Goal: Task Accomplishment & Management: Manage account settings

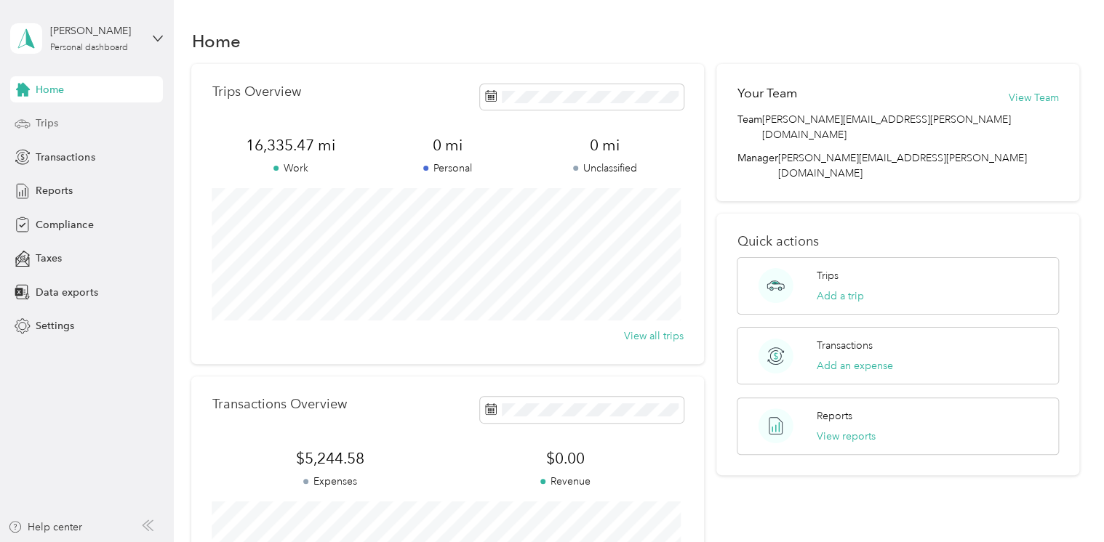
click at [55, 124] on span "Trips" at bounding box center [47, 123] width 23 height 15
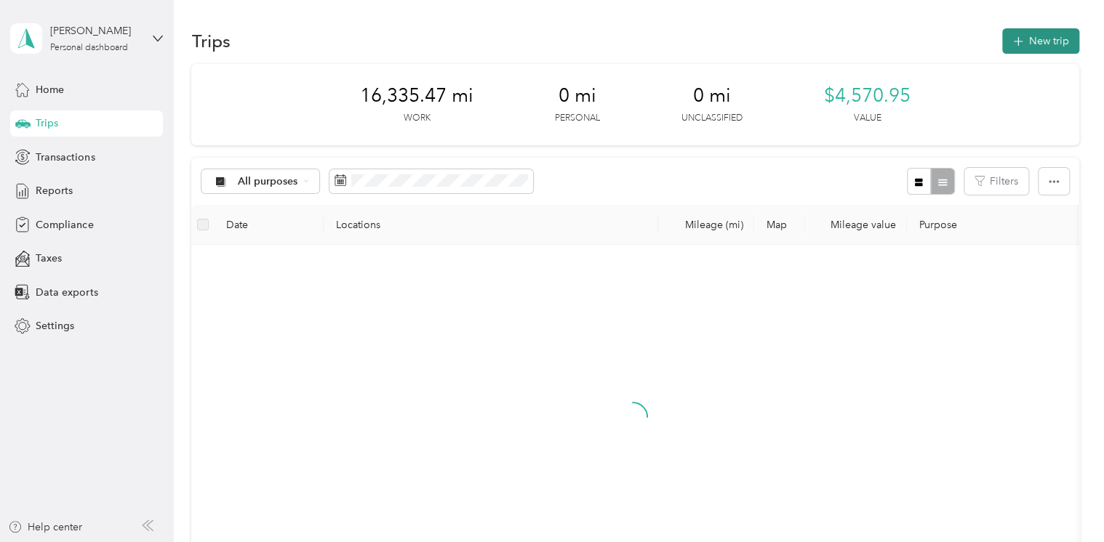
click at [1050, 41] on button "New trip" at bounding box center [1040, 40] width 77 height 25
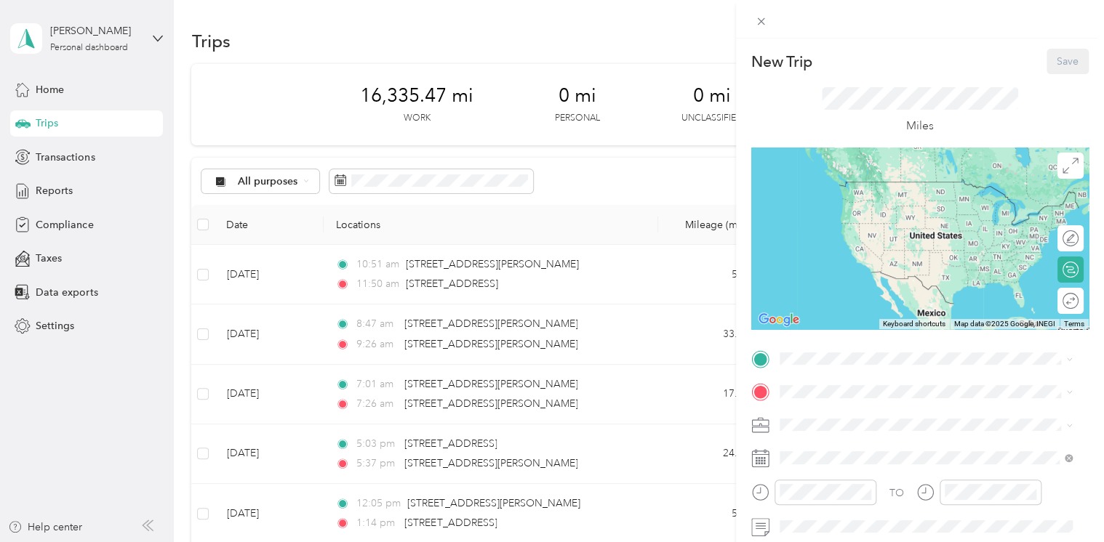
click at [428, 284] on div "New Trip Save This trip cannot be edited because it is either under review, app…" at bounding box center [552, 271] width 1104 height 542
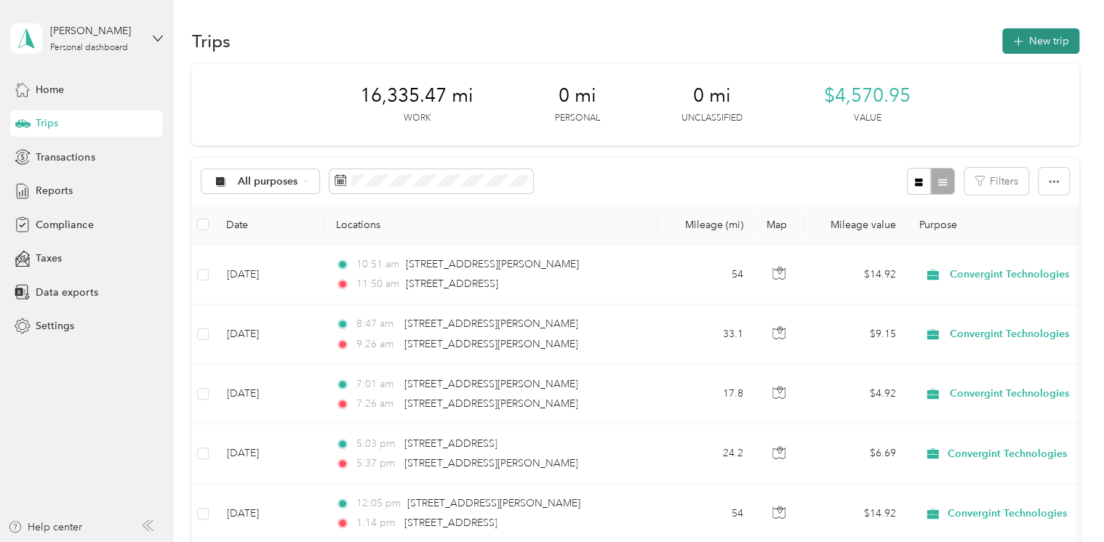
click at [1041, 41] on button "New trip" at bounding box center [1040, 40] width 77 height 25
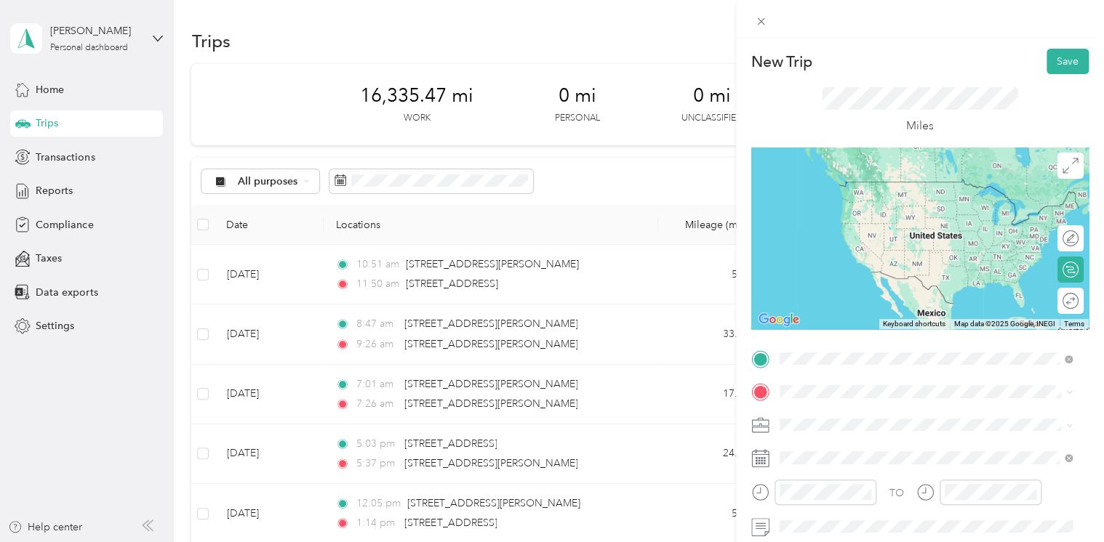
click at [829, 187] on span "[STREET_ADDRESS][US_STATE]" at bounding box center [878, 181] width 145 height 13
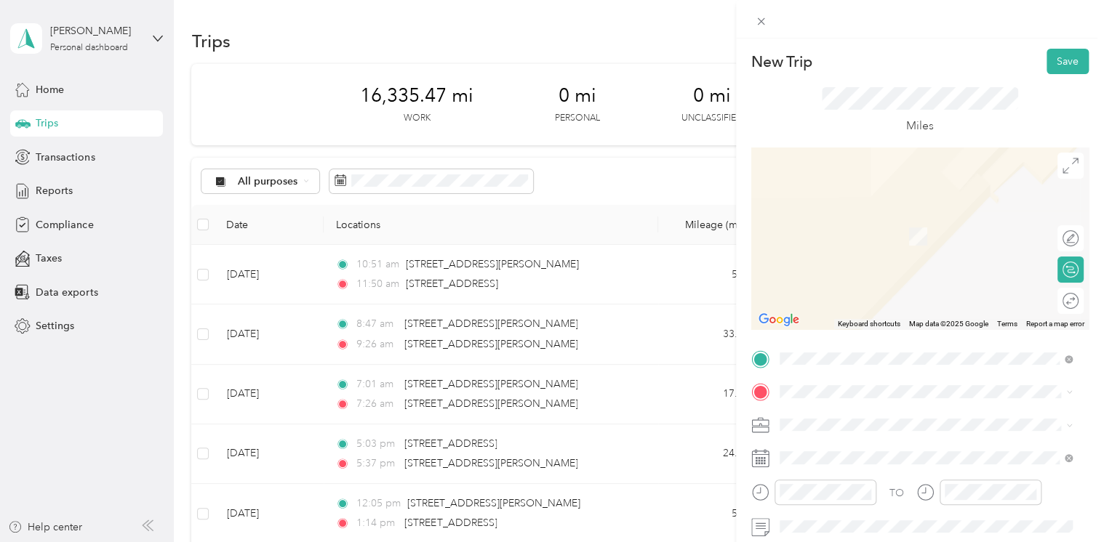
click at [852, 220] on span "[STREET_ADDRESS][PERSON_NAME][US_STATE]" at bounding box center [919, 213] width 226 height 13
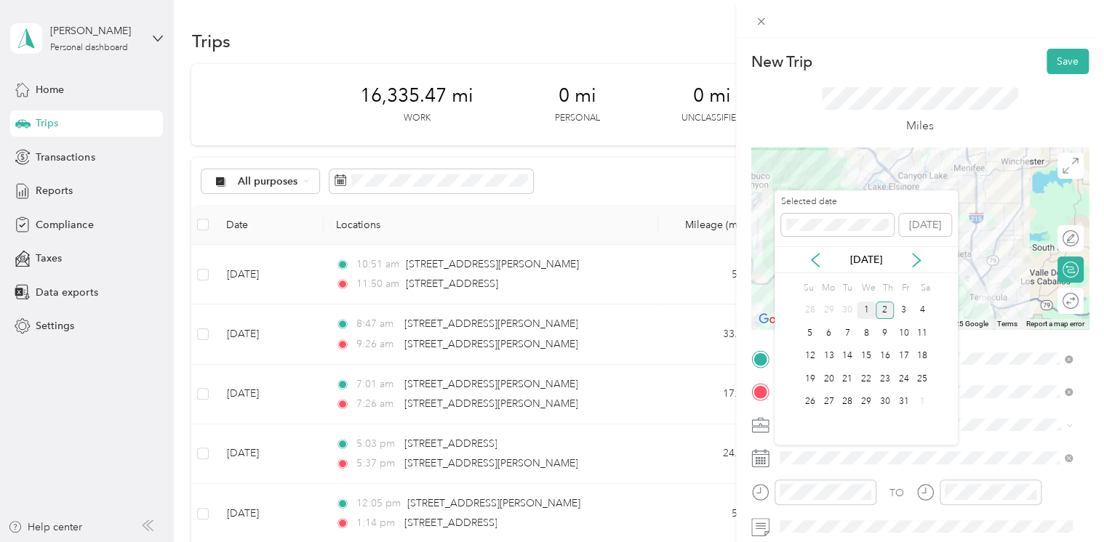
click at [861, 309] on div "1" at bounding box center [865, 311] width 19 height 18
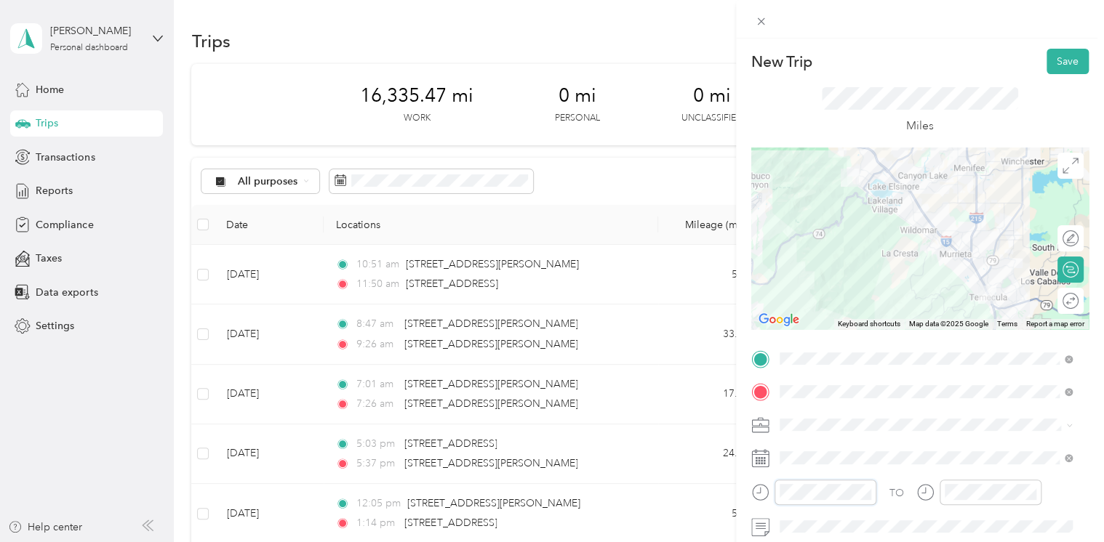
click at [768, 495] on div at bounding box center [813, 492] width 125 height 25
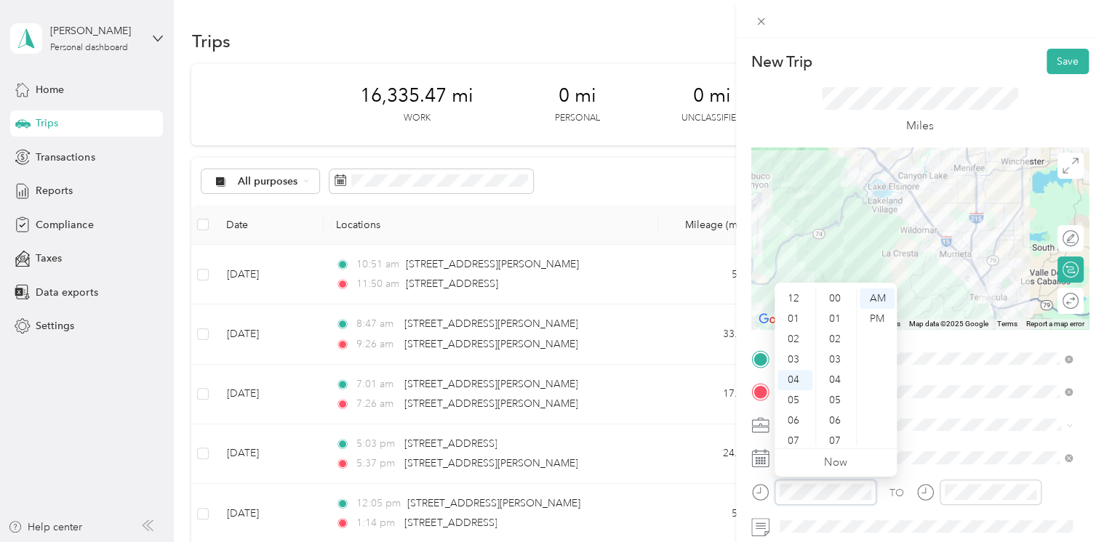
scroll to position [81, 0]
click at [876, 314] on div "PM" at bounding box center [876, 319] width 35 height 20
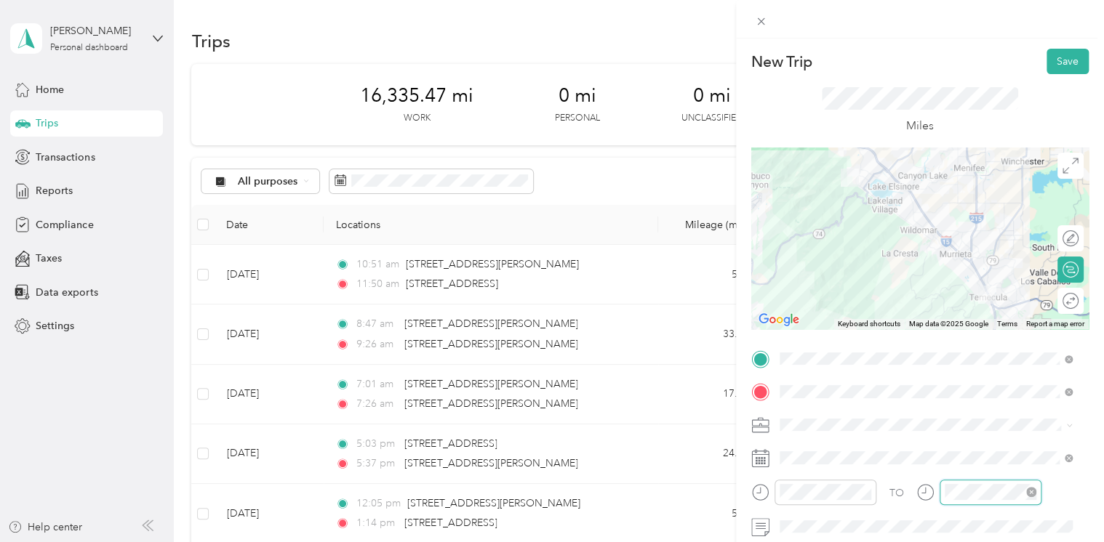
click at [939, 493] on div at bounding box center [990, 492] width 102 height 25
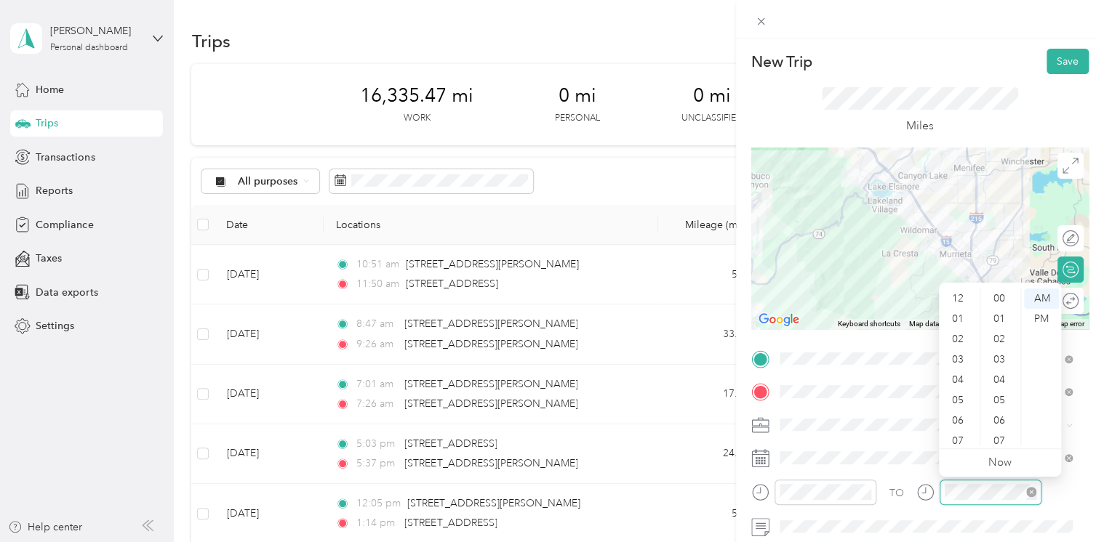
scroll to position [87, 0]
click at [1039, 318] on div "PM" at bounding box center [1041, 319] width 35 height 20
click at [997, 406] on div "43" at bounding box center [1000, 406] width 35 height 20
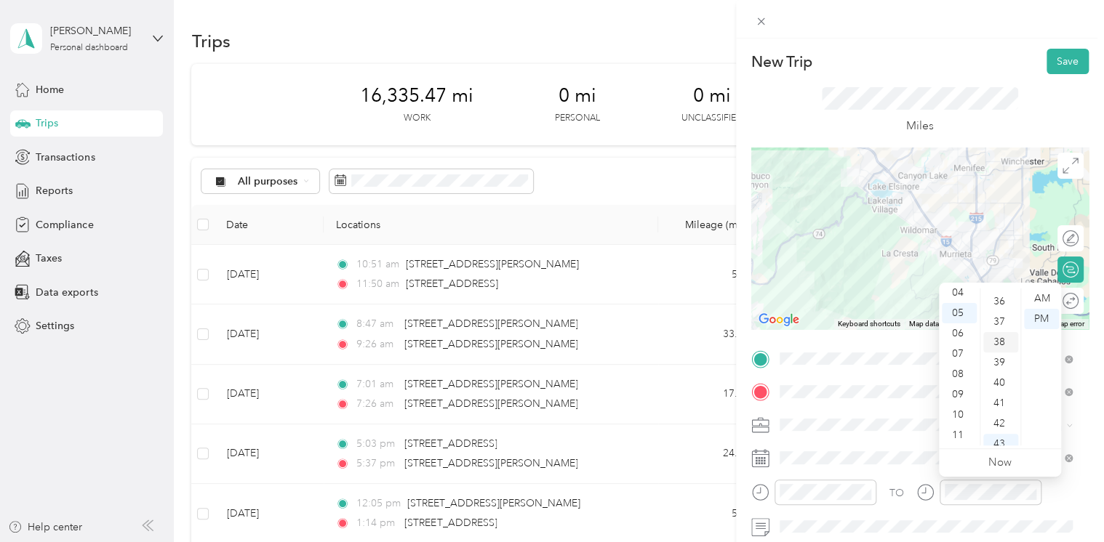
click at [997, 339] on div "38" at bounding box center [1000, 342] width 35 height 20
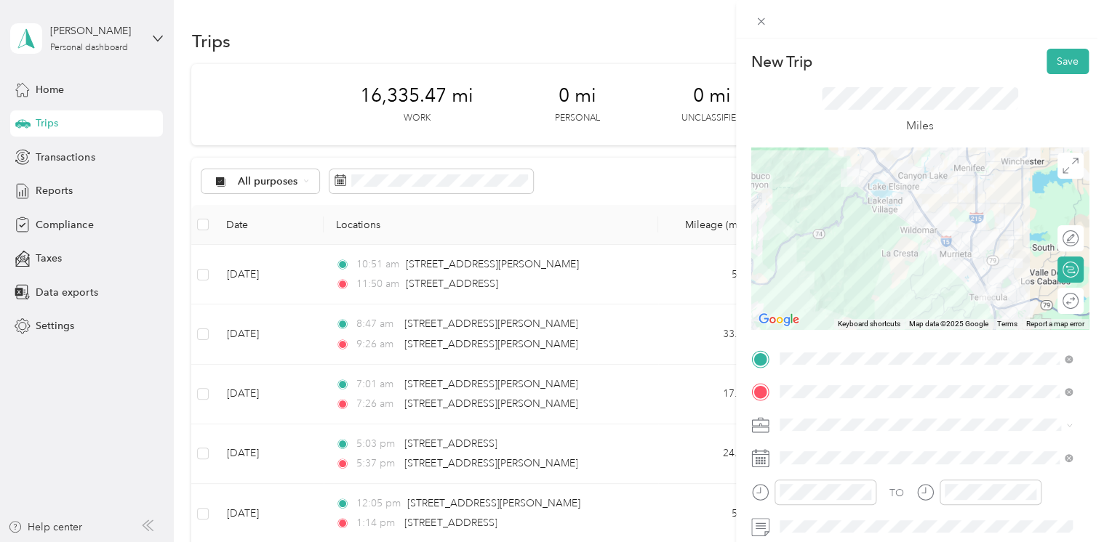
click at [1012, 142] on div "Miles" at bounding box center [919, 110] width 337 height 73
click at [1061, 67] on button "Save" at bounding box center [1067, 61] width 42 height 25
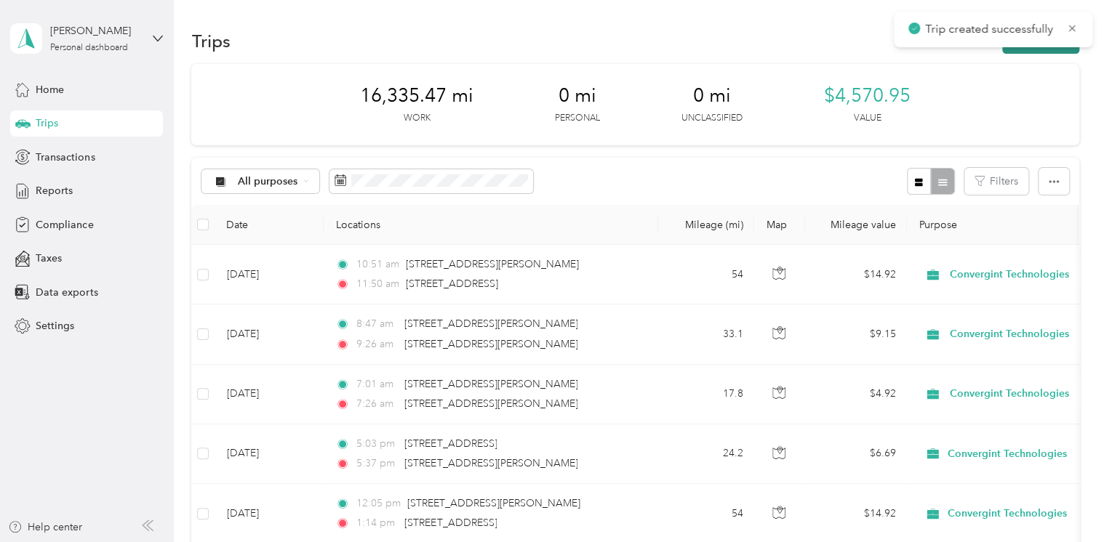
click at [1015, 49] on button "New trip" at bounding box center [1040, 40] width 77 height 25
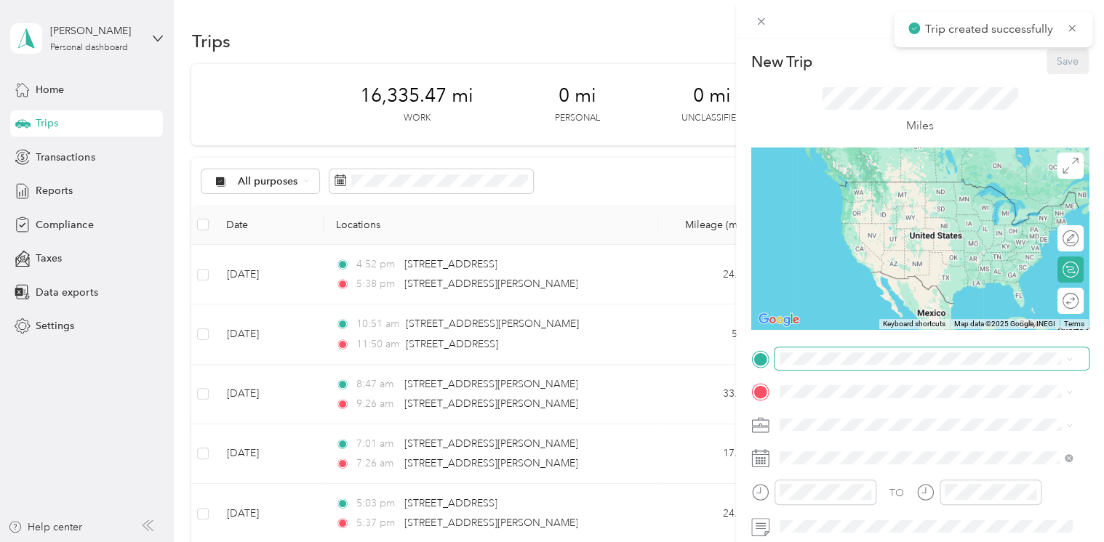
click at [804, 348] on span at bounding box center [931, 359] width 314 height 23
click at [815, 418] on span "[STREET_ADDRESS][PERSON_NAME][US_STATE]" at bounding box center [919, 411] width 226 height 13
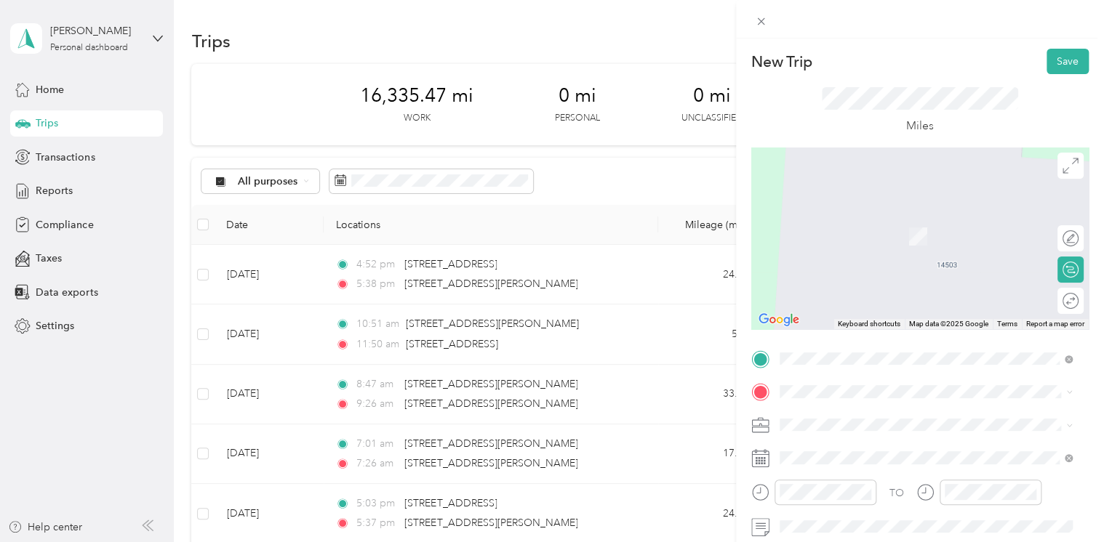
click at [842, 219] on span "[STREET_ADDRESS][PERSON_NAME][US_STATE]" at bounding box center [919, 212] width 226 height 13
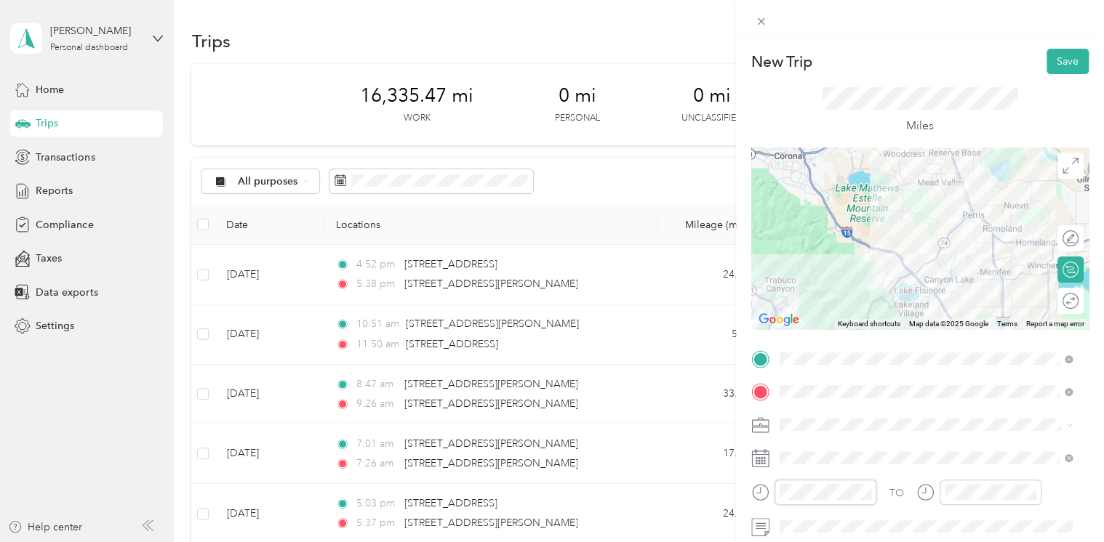
click at [772, 491] on div at bounding box center [813, 492] width 125 height 25
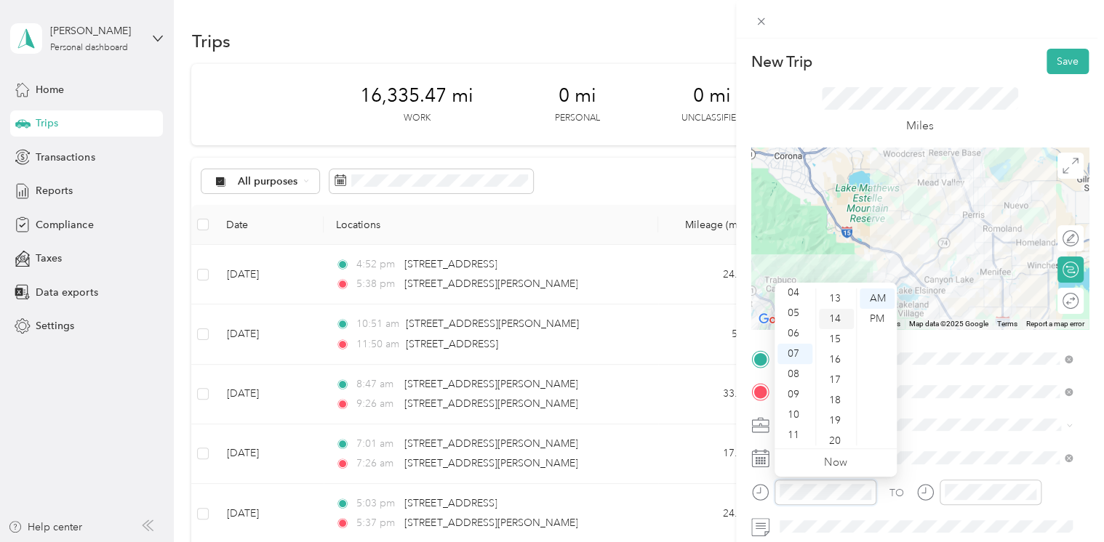
scroll to position [47, 0]
click at [831, 435] on div "09" at bounding box center [836, 435] width 35 height 20
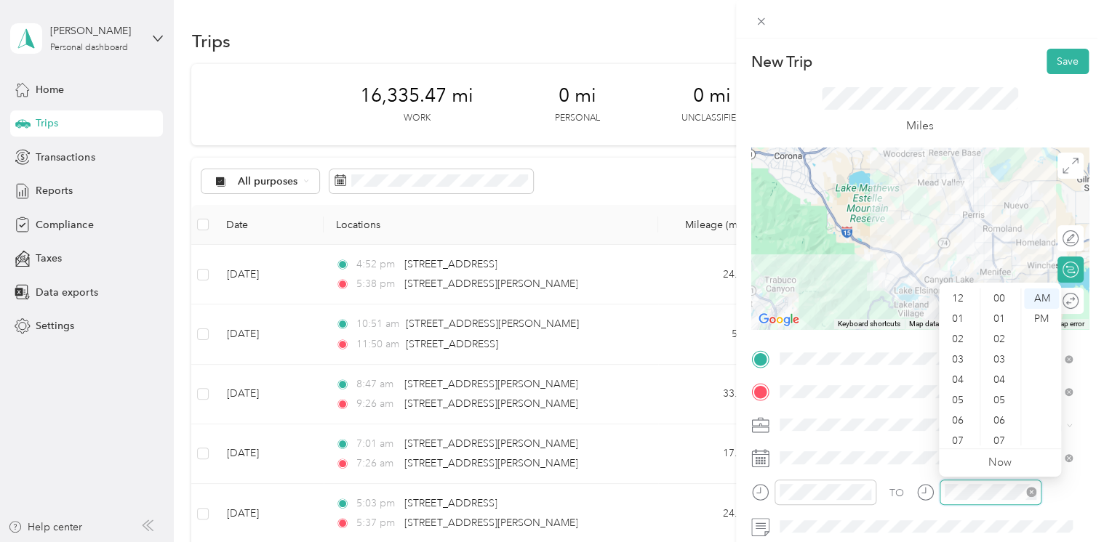
scroll to position [87, 0]
click at [935, 495] on div at bounding box center [978, 492] width 125 height 25
click at [995, 372] on div "38" at bounding box center [1000, 371] width 35 height 20
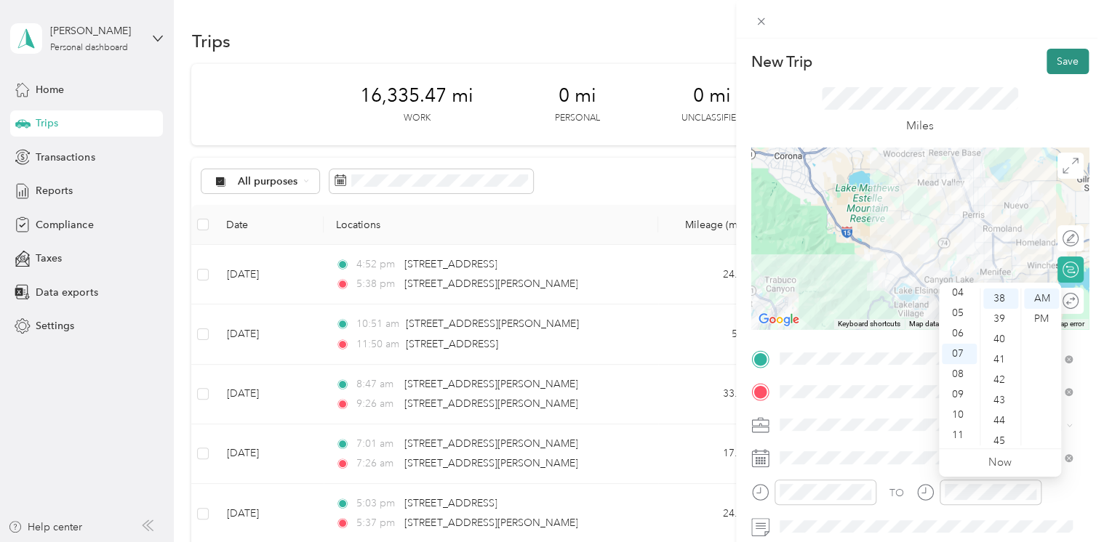
click at [1056, 66] on button "Save" at bounding box center [1067, 61] width 42 height 25
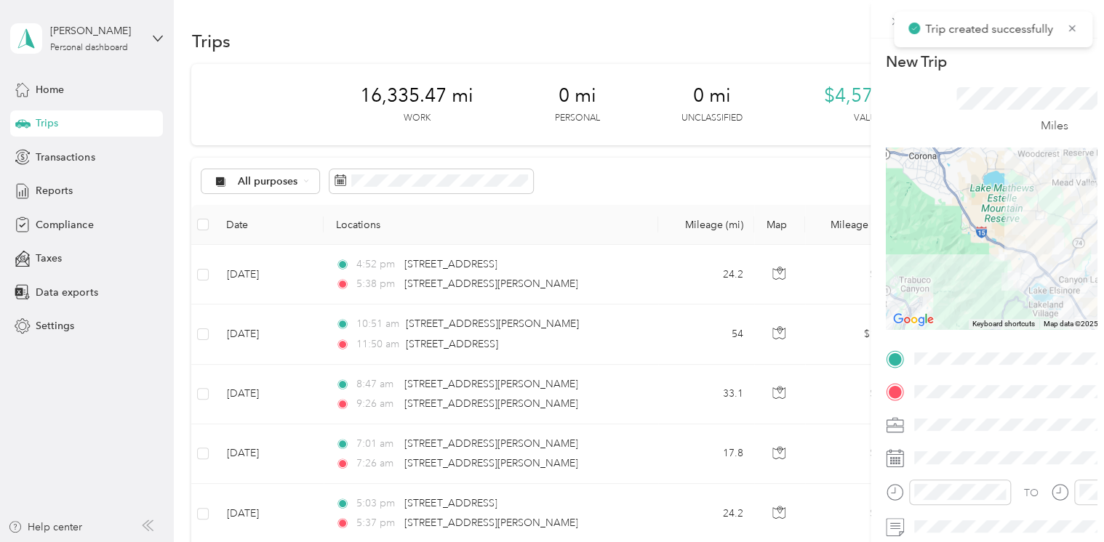
click at [1053, 542] on div "New Trip Save This trip cannot be edited because it is either under review, app…" at bounding box center [548, 542] width 1096 height 0
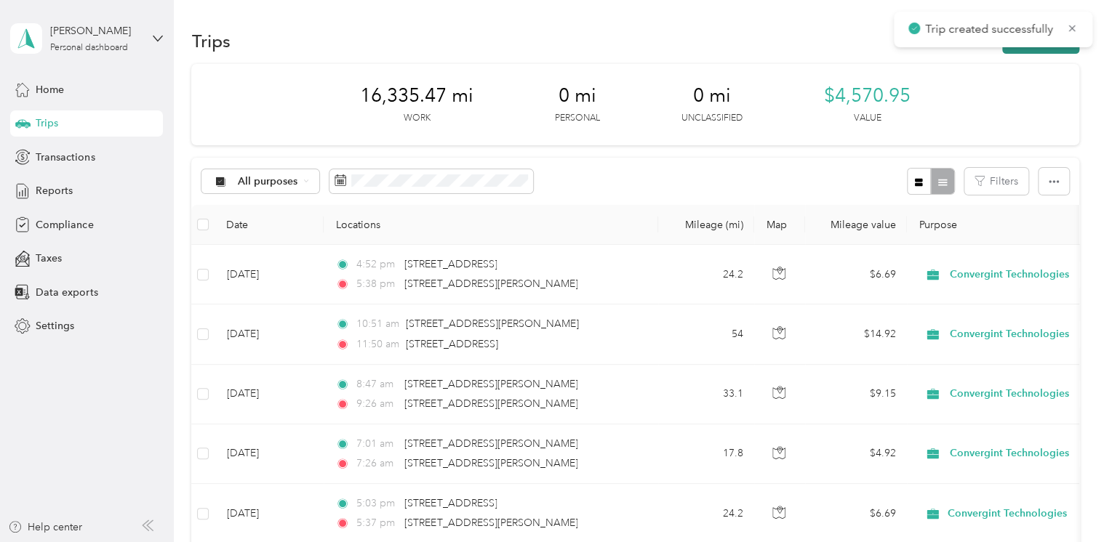
click at [1024, 51] on button "New trip" at bounding box center [1040, 40] width 77 height 25
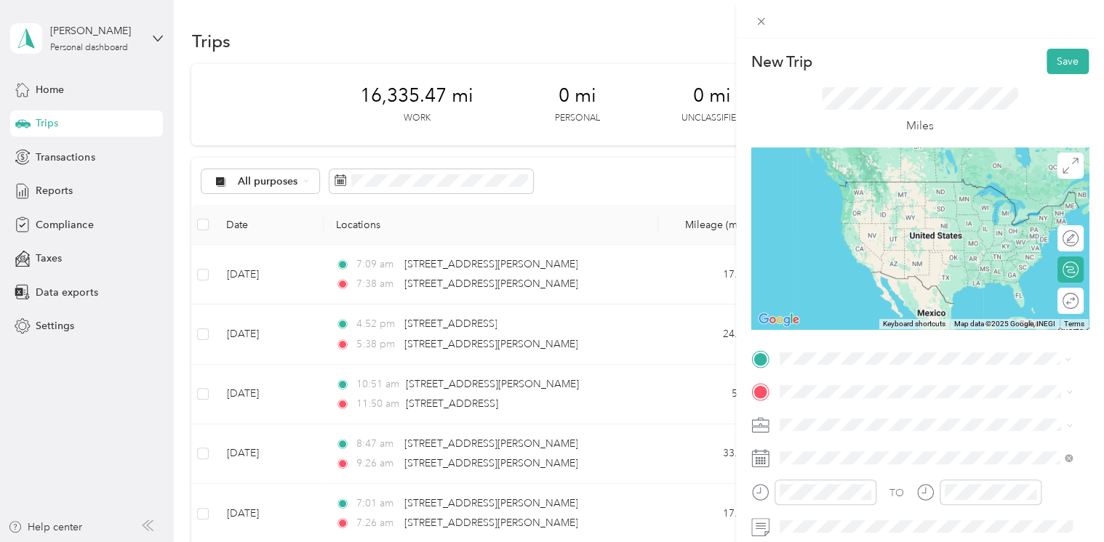
click at [869, 185] on span "[STREET_ADDRESS][PERSON_NAME][US_STATE]" at bounding box center [919, 181] width 226 height 13
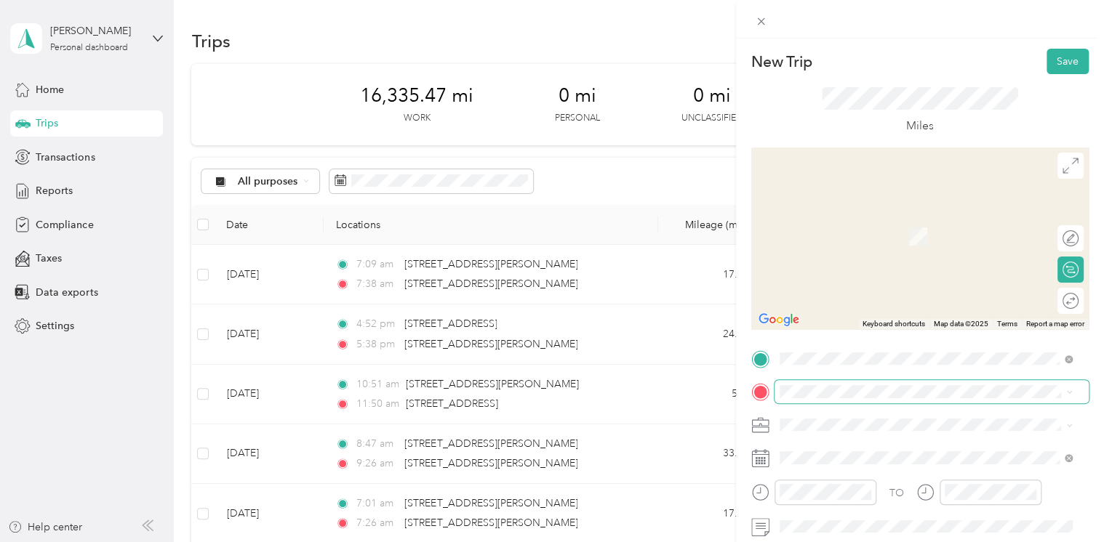
click at [791, 400] on span at bounding box center [931, 391] width 314 height 23
click at [863, 222] on span "[STREET_ADDRESS][US_STATE]" at bounding box center [878, 215] width 145 height 13
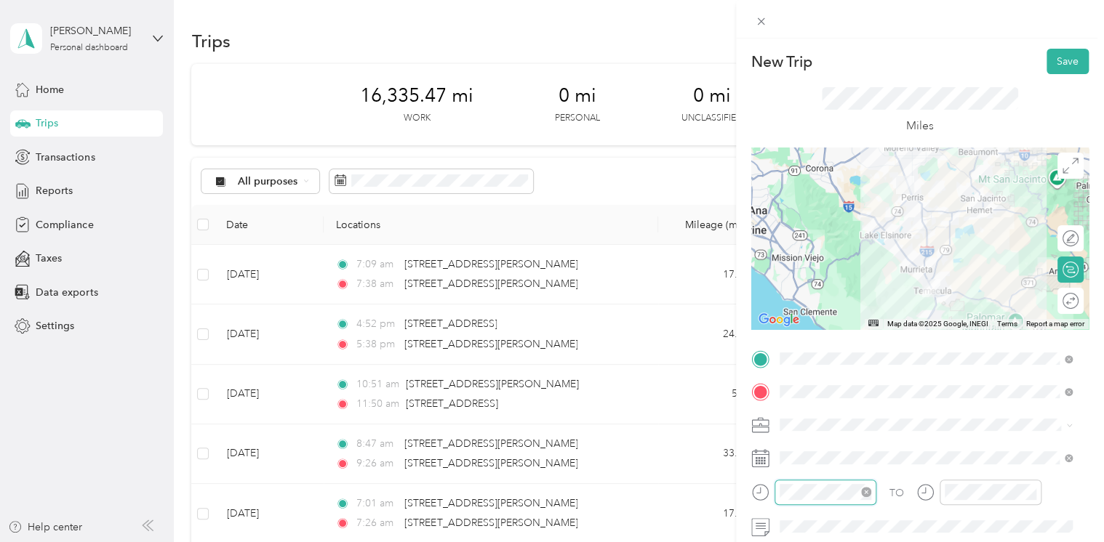
click at [776, 494] on div at bounding box center [825, 492] width 102 height 25
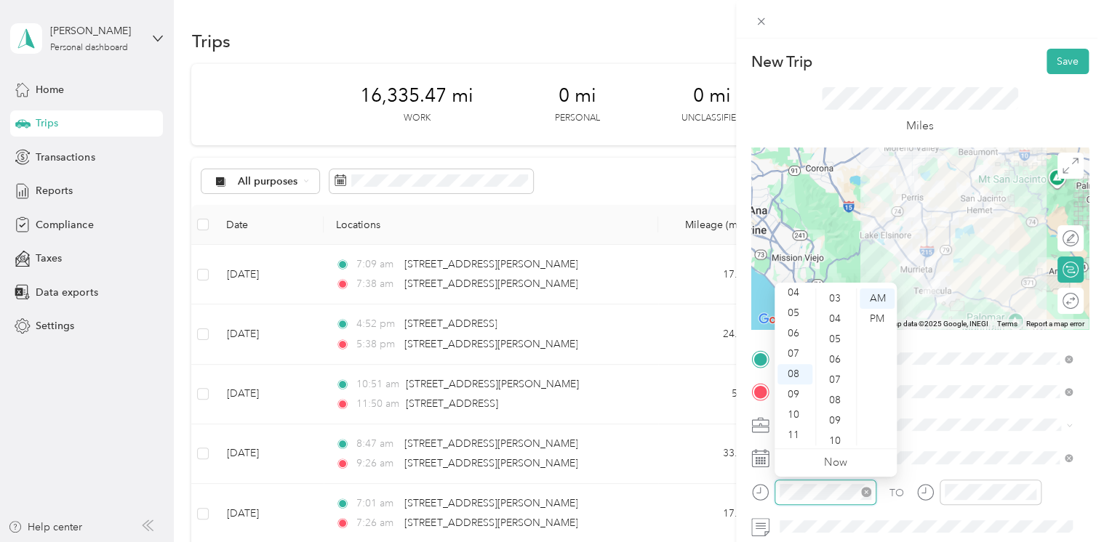
scroll to position [265, 0]
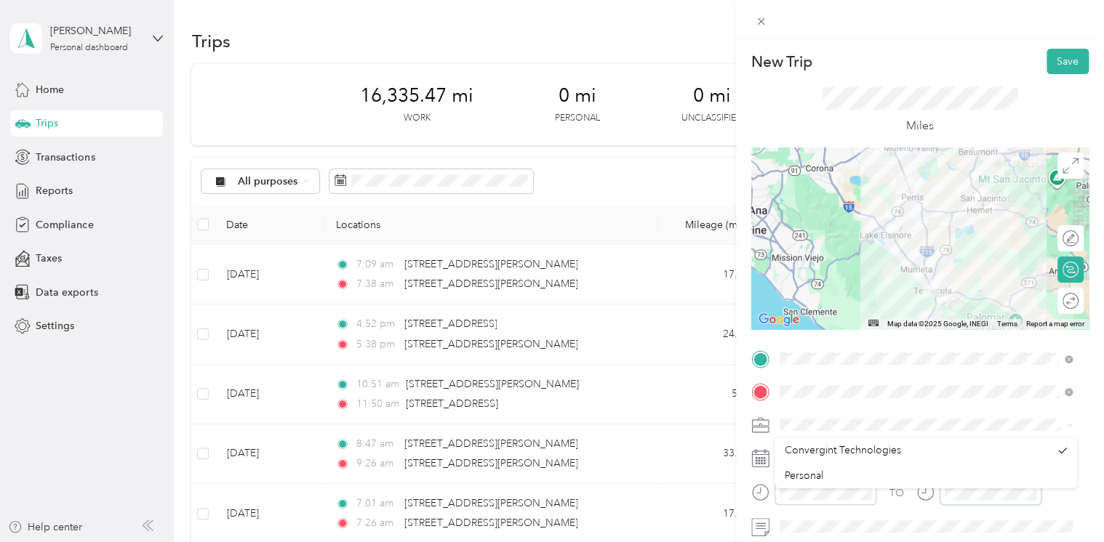
click at [920, 494] on div at bounding box center [978, 492] width 125 height 25
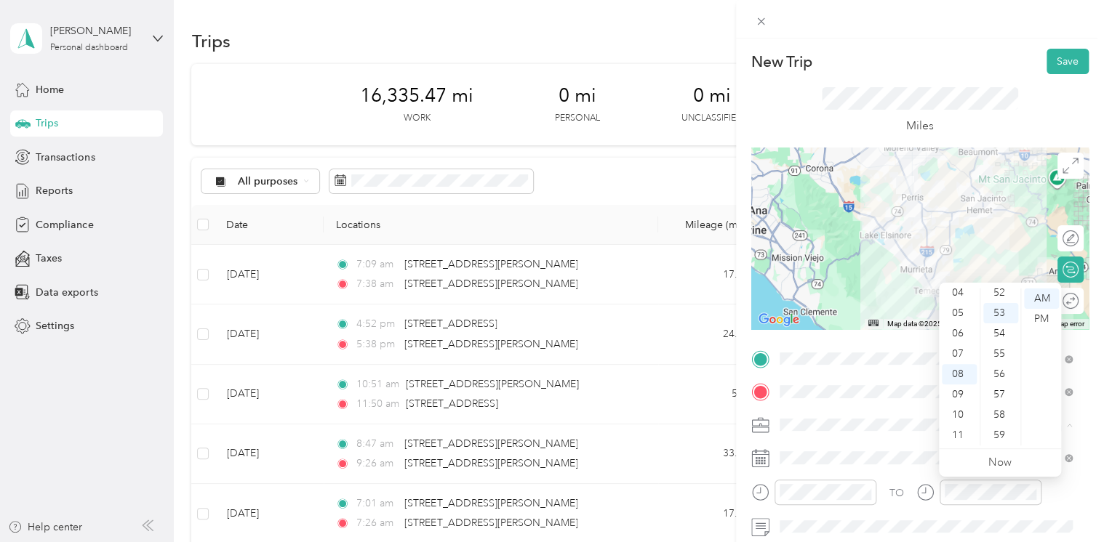
click at [1018, 107] on div "Miles" at bounding box center [919, 110] width 337 height 73
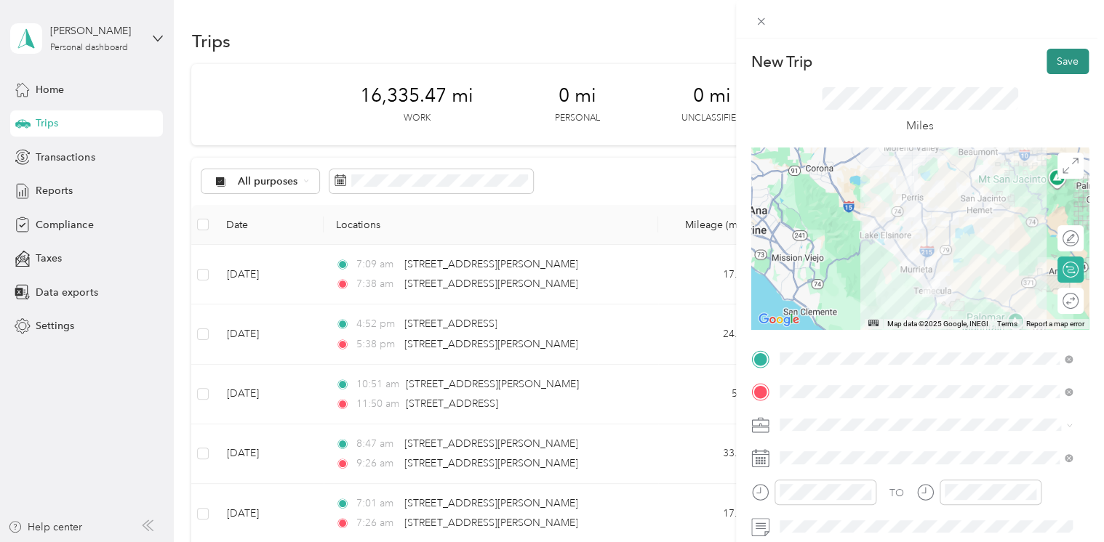
click at [1046, 57] on button "Save" at bounding box center [1067, 61] width 42 height 25
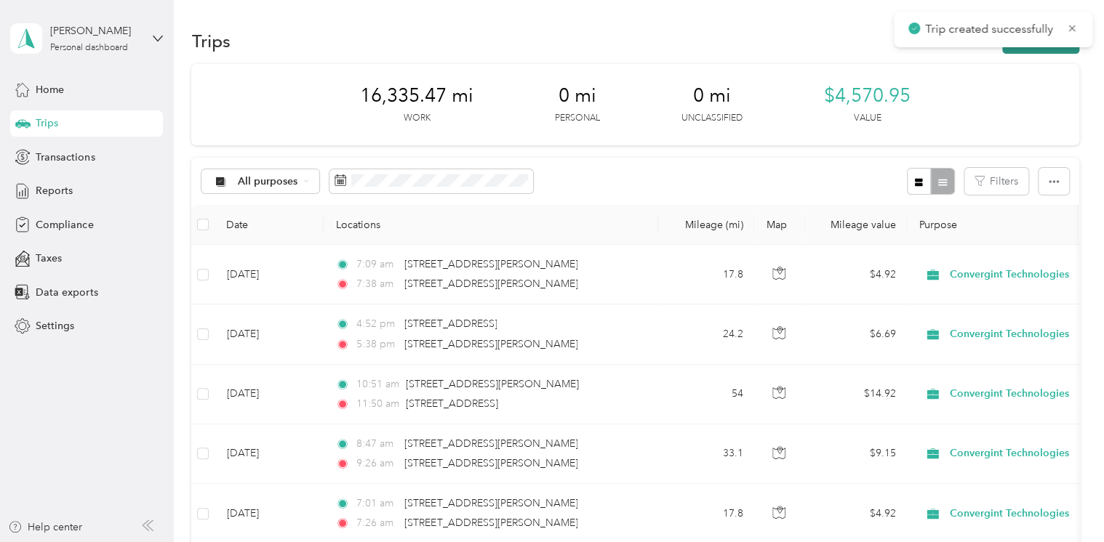
click at [1039, 50] on button "New trip" at bounding box center [1040, 40] width 77 height 25
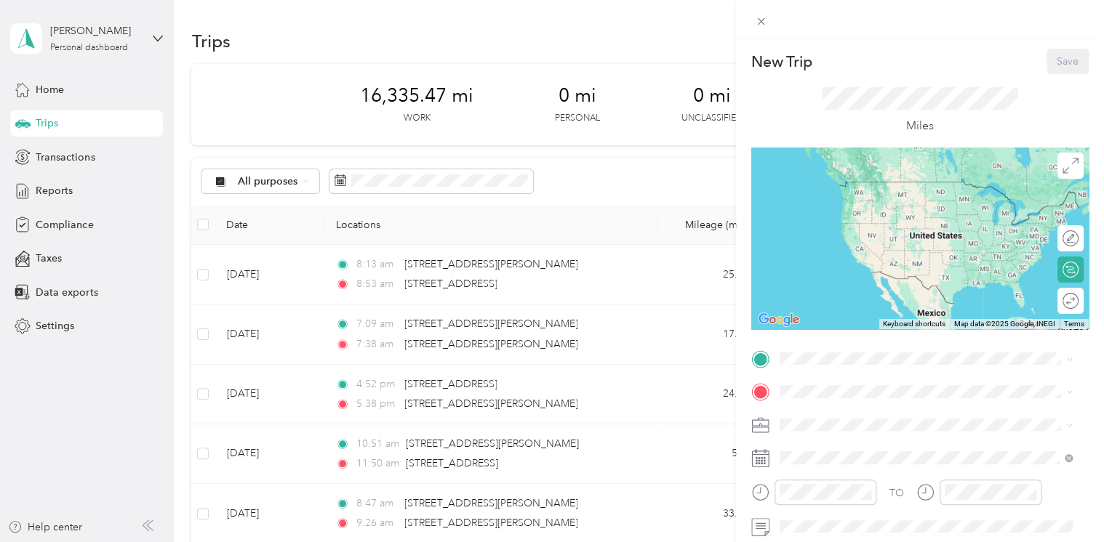
click at [601, 23] on div "New Trip Save This trip cannot be edited because it is either under review, app…" at bounding box center [552, 271] width 1104 height 542
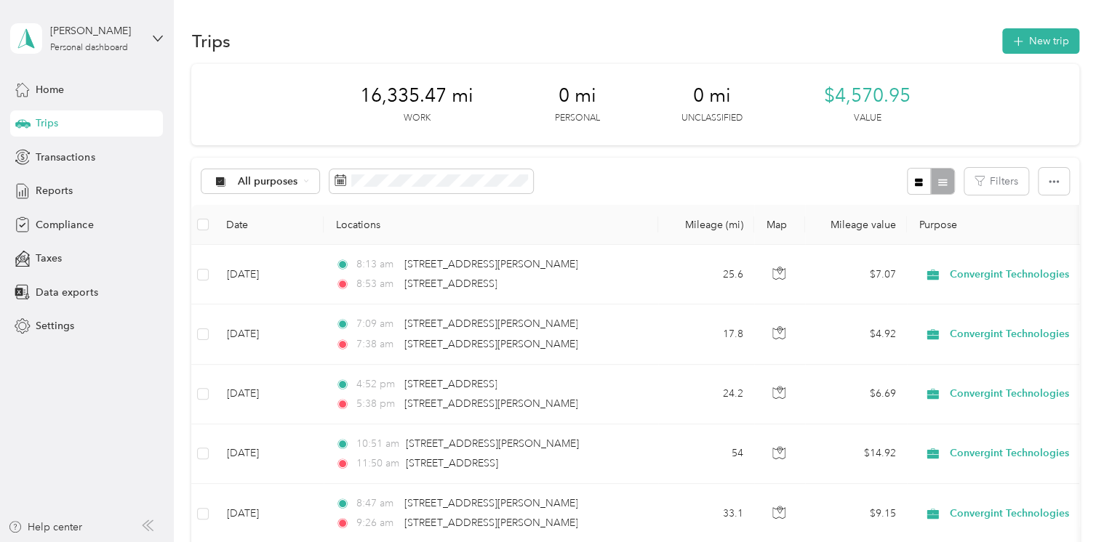
drag, startPoint x: 502, startPoint y: 42, endPoint x: 516, endPoint y: 39, distance: 15.0
click at [502, 42] on div "Trips New trip" at bounding box center [634, 40] width 887 height 31
